Goal: Information Seeking & Learning: Learn about a topic

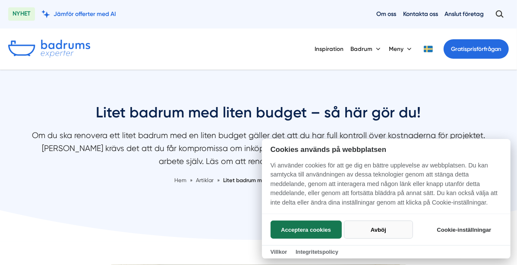
click at [370, 234] on button "Avböj" at bounding box center [378, 229] width 69 height 18
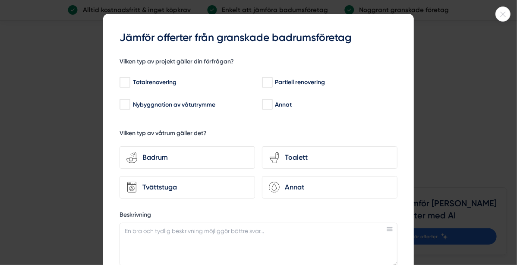
scroll to position [18, 0]
click at [504, 12] on icon at bounding box center [503, 14] width 14 height 5
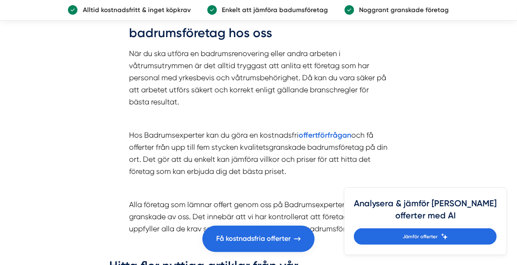
click at [383, 207] on p "Alla företag som lämnar offert genom oss på Badrumsexperter är granskade av oss…" at bounding box center [258, 217] width 259 height 37
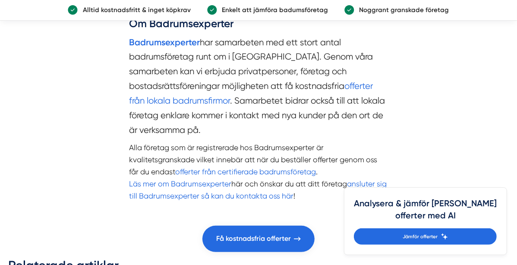
scroll to position [3225, 0]
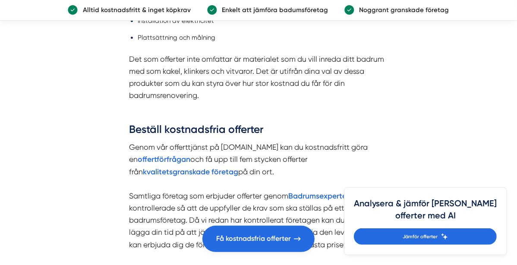
scroll to position [1970, 0]
